Goal: Communication & Community: Answer question/provide support

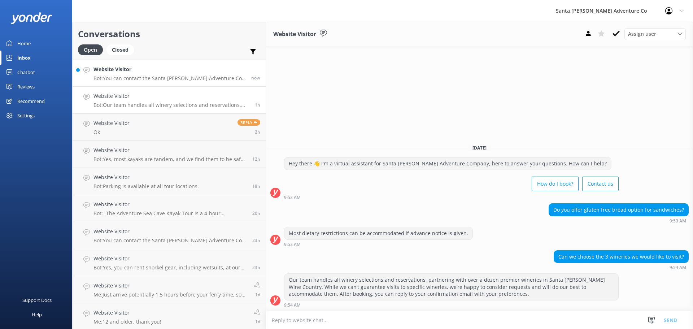
drag, startPoint x: 0, startPoint y: 0, endPoint x: 132, endPoint y: 76, distance: 151.9
click at [132, 76] on p "Bot: You can contact the Santa [PERSON_NAME] Adventure Co. team at [PHONE_NUMBE…" at bounding box center [169, 78] width 152 height 6
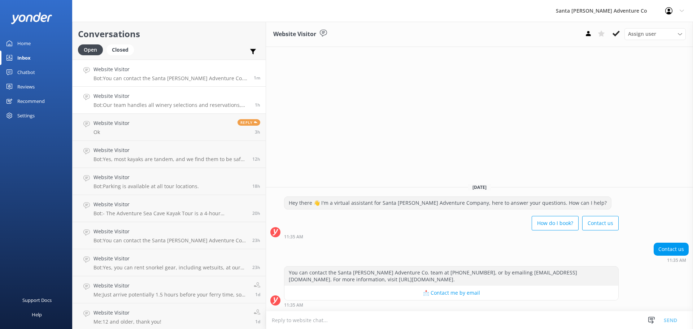
click at [120, 99] on h4 "Website Visitor" at bounding box center [171, 96] width 156 height 8
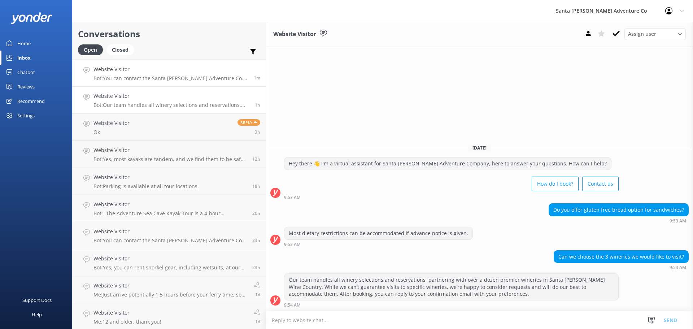
click at [111, 69] on h4 "Website Visitor" at bounding box center [170, 69] width 155 height 8
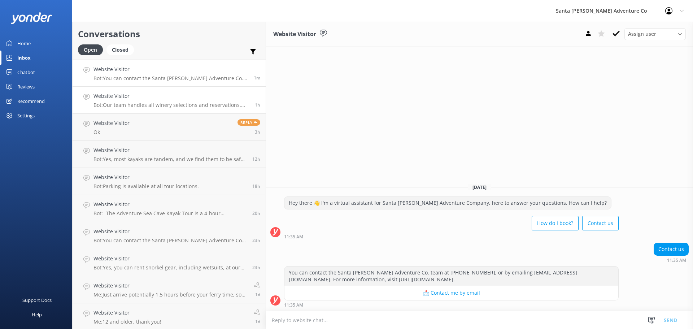
click at [116, 102] on p "Bot: Our team handles all winery selections and reservations, partnering with o…" at bounding box center [171, 105] width 156 height 6
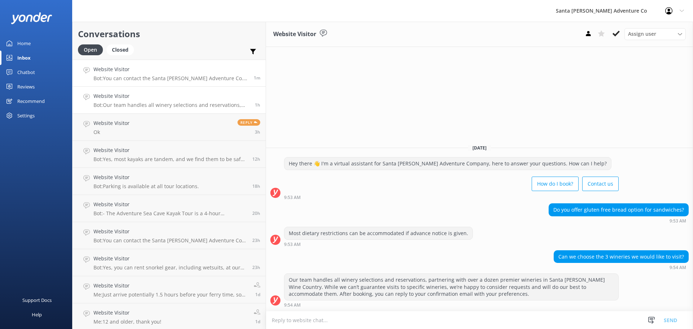
click at [120, 79] on p "Bot: You can contact the Santa [PERSON_NAME] Adventure Co. team at [PHONE_NUMBE…" at bounding box center [170, 78] width 155 height 6
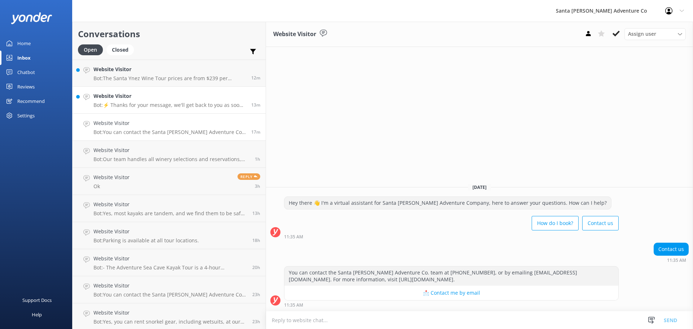
click at [115, 101] on div "Website Visitor Bot: ⚡ Thanks for your message, we'll get back to you as soon a…" at bounding box center [169, 100] width 152 height 16
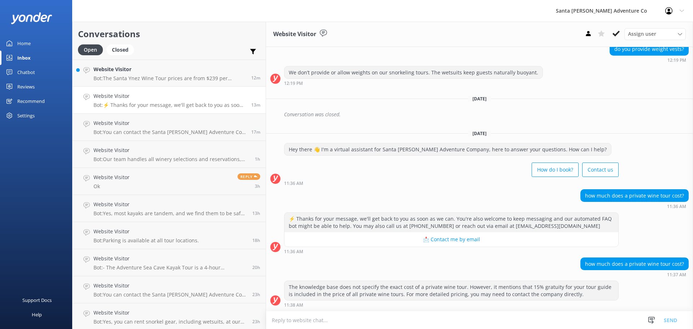
scroll to position [549, 0]
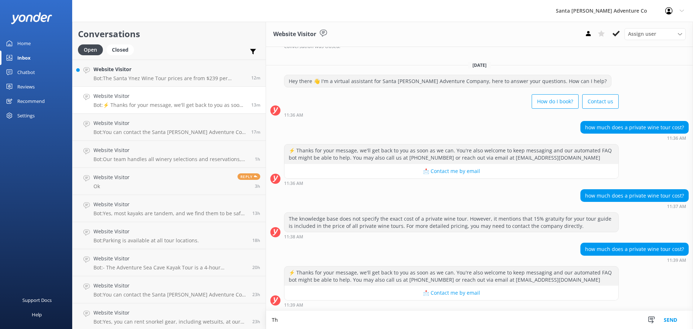
type textarea "T"
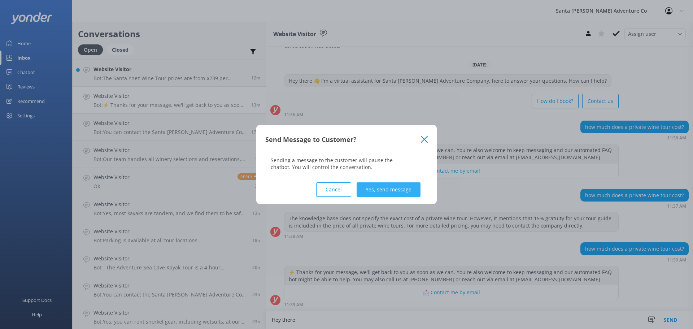
type textarea "Hey there"
click at [387, 184] on button "Yes, send message" at bounding box center [388, 189] width 64 height 14
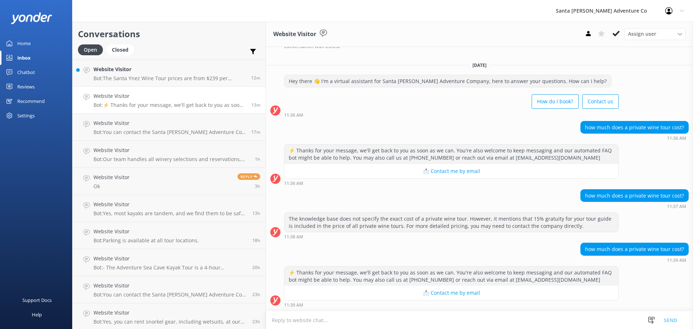
scroll to position [596, 0]
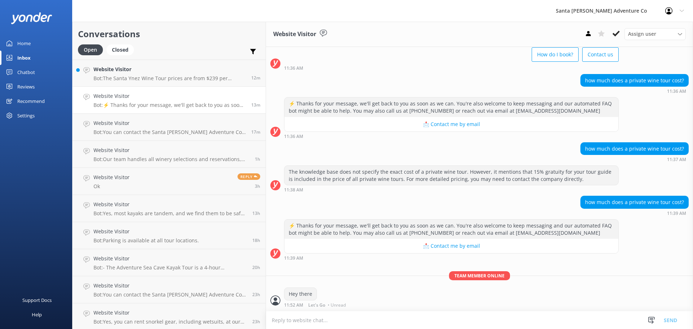
click at [289, 317] on textarea at bounding box center [479, 320] width 427 height 18
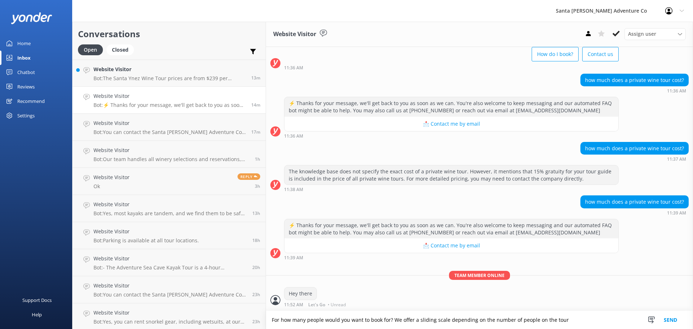
type textarea "For how many people would you want to book for? We offer a sliding scale depend…"
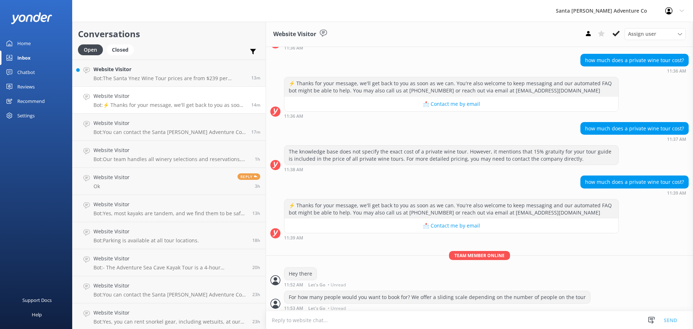
scroll to position [619, 0]
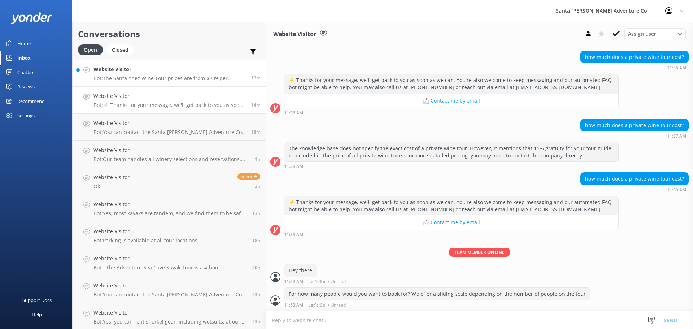
click at [119, 81] on p "Bot: The Santa Ynez Wine Tour prices are from $239 per person on Fridays and Sa…" at bounding box center [169, 78] width 152 height 6
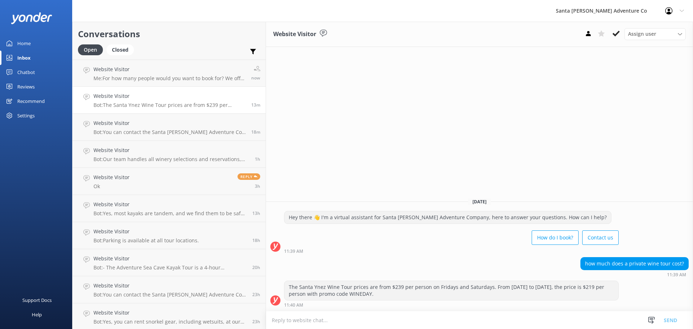
drag, startPoint x: 301, startPoint y: 296, endPoint x: 253, endPoint y: 187, distance: 119.9
click at [266, 187] on div "Website Visitor Assign user Will [PERSON_NAME] [PERSON_NAME] Let's Go Gabe [DAT…" at bounding box center [479, 175] width 427 height 307
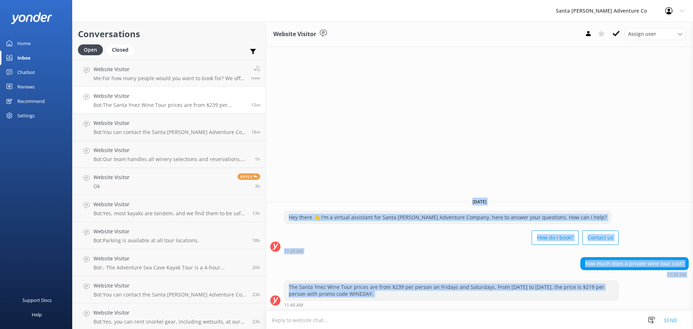
drag, startPoint x: 253, startPoint y: 187, endPoint x: 331, endPoint y: 301, distance: 138.6
click at [331, 301] on div "Website Visitor Assign user Will [PERSON_NAME] [PERSON_NAME] Let's Go Gabe [DAT…" at bounding box center [479, 175] width 427 height 307
click at [331, 301] on div "The Santa Ynez Wine Tour prices are from $239 per person on Fridays and Saturda…" at bounding box center [451, 293] width 334 height 27
drag, startPoint x: 331, startPoint y: 304, endPoint x: 264, endPoint y: 211, distance: 113.9
click at [266, 211] on div "[DATE] Hey there 👋 I'm a virtual assistant for Santa [PERSON_NAME] Adventure Co…" at bounding box center [479, 251] width 427 height 119
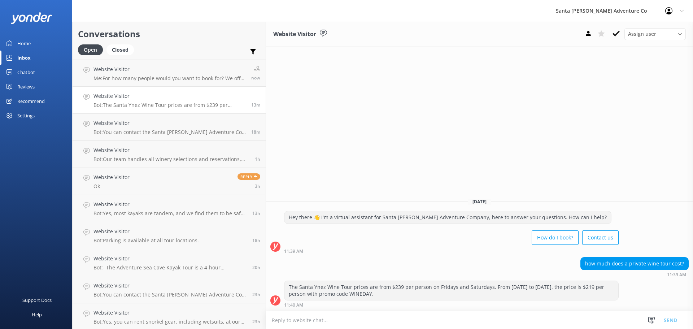
click at [266, 210] on div "[DATE] Hey there 👋 I'm a virtual assistant for Santa [PERSON_NAME] Adventure Co…" at bounding box center [479, 251] width 427 height 119
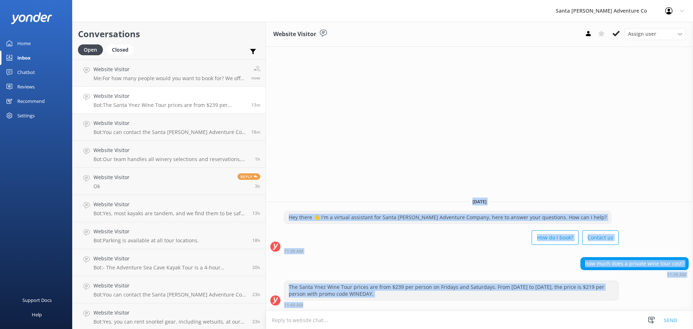
drag, startPoint x: 256, startPoint y: 189, endPoint x: 342, endPoint y: 302, distance: 141.6
click at [342, 302] on div "Website Visitor Assign user Will [PERSON_NAME] [PERSON_NAME] Let's Go Gabe [DAT…" at bounding box center [479, 175] width 427 height 307
click at [316, 271] on div "how much does a private wine tour cost? 11:39 AM" at bounding box center [479, 267] width 427 height 20
drag, startPoint x: 323, startPoint y: 307, endPoint x: 263, endPoint y: 184, distance: 137.3
click at [266, 184] on div "Website Visitor Assign user Will [PERSON_NAME] [PERSON_NAME] Let's Go Gabe [DAT…" at bounding box center [479, 175] width 427 height 307
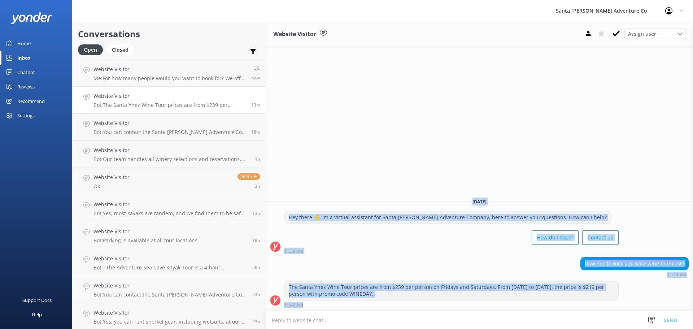
click at [266, 184] on div "Website Visitor Assign user Will [PERSON_NAME] [PERSON_NAME] Let's Go Gabe [DAT…" at bounding box center [479, 175] width 427 height 307
drag, startPoint x: 262, startPoint y: 184, endPoint x: 323, endPoint y: 302, distance: 133.4
click at [323, 302] on div "Website Visitor Assign user Will [PERSON_NAME] [PERSON_NAME] Let's Go Gabe [DAT…" at bounding box center [479, 175] width 427 height 307
click at [323, 302] on div "11:40 AM" at bounding box center [451, 304] width 334 height 5
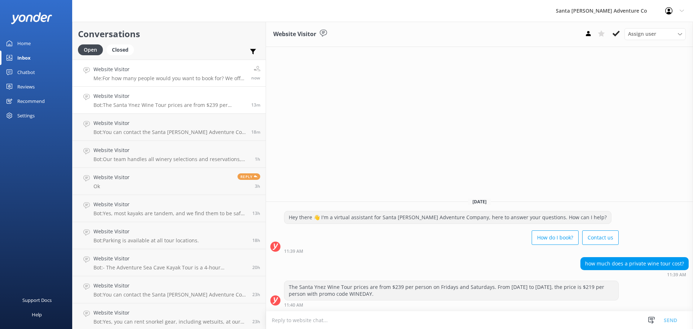
click at [119, 76] on p "Me: For how many people would you want to book for? We offer a sliding scale de…" at bounding box center [169, 78] width 152 height 6
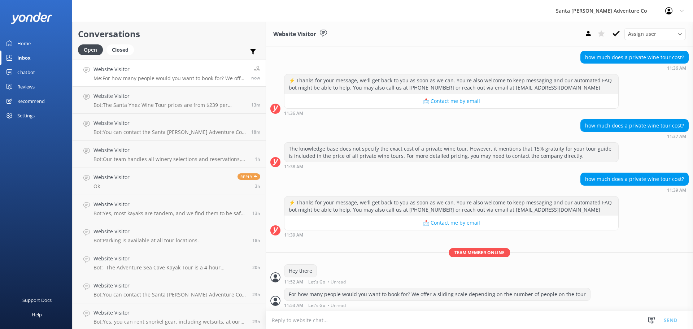
scroll to position [619, 0]
drag, startPoint x: 373, startPoint y: 316, endPoint x: 239, endPoint y: 203, distance: 175.1
click at [266, 203] on div "Website Visitor Assign user Will [PERSON_NAME] [PERSON_NAME] Let's Go Gabe [DAT…" at bounding box center [479, 175] width 427 height 307
click at [126, 176] on h4 "Website Visitor" at bounding box center [111, 177] width 36 height 8
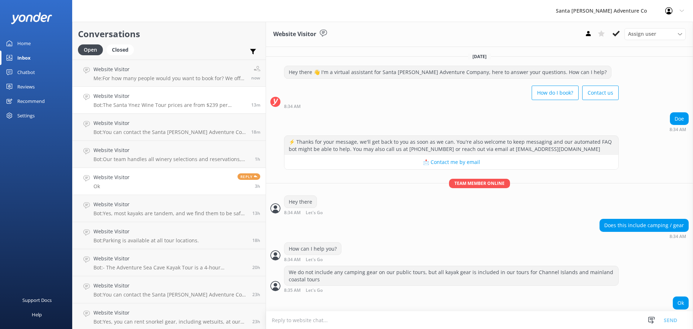
scroll to position [2, 0]
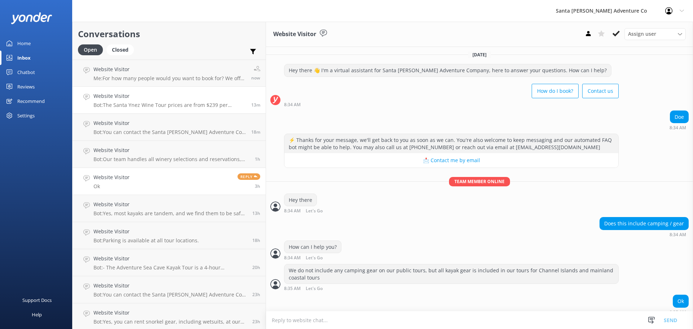
click at [119, 101] on div "Website Visitor Bot: The Santa Ynez Wine Tour prices are from $239 per person o…" at bounding box center [169, 100] width 152 height 16
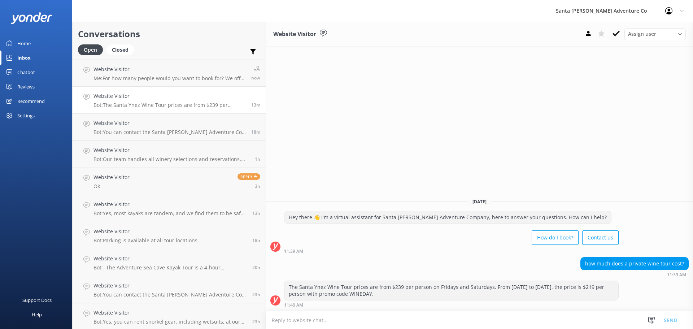
click at [300, 320] on textarea at bounding box center [479, 320] width 427 height 18
click at [285, 254] on div "Hey there 👋 I'm a virtual assistant for Santa [PERSON_NAME] Adventure Company, …" at bounding box center [479, 234] width 427 height 46
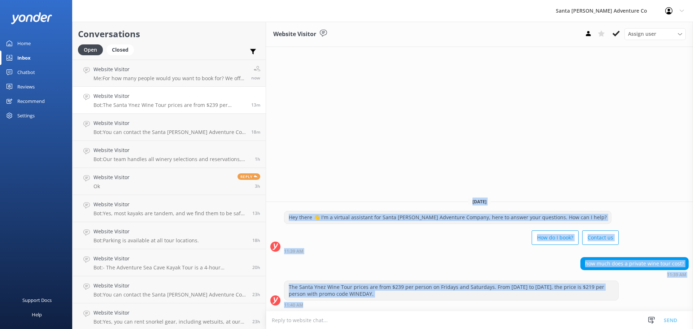
drag, startPoint x: 299, startPoint y: 305, endPoint x: 260, endPoint y: 148, distance: 161.6
click at [266, 148] on div "Website Visitor Assign user Will [PERSON_NAME] [PERSON_NAME] Let's Go Gabe [DAT…" at bounding box center [479, 175] width 427 height 307
drag, startPoint x: 260, startPoint y: 148, endPoint x: 351, endPoint y: 305, distance: 181.2
click at [351, 305] on div "Website Visitor Assign user Will [PERSON_NAME] [PERSON_NAME] Let's Go Gabe [DAT…" at bounding box center [479, 175] width 427 height 307
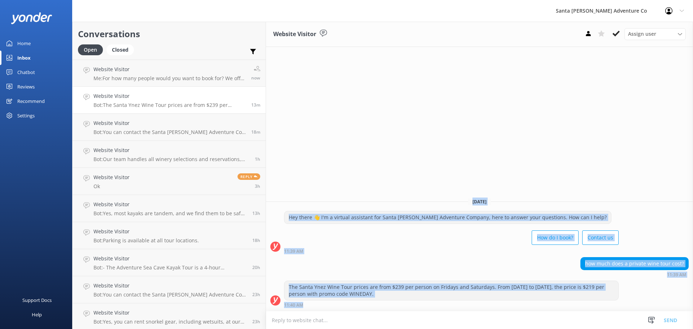
click at [334, 281] on div "The Santa Ynez Wine Tour prices are from $239 per person on Fridays and Saturda…" at bounding box center [451, 290] width 334 height 19
